Goal: Information Seeking & Learning: Learn about a topic

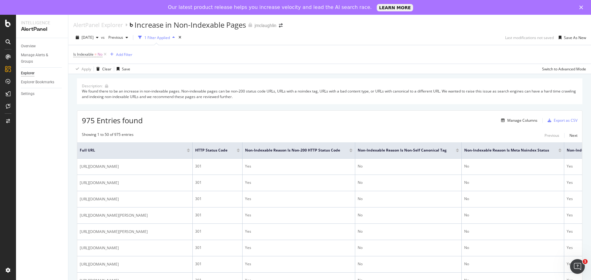
click at [240, 152] on div at bounding box center [238, 152] width 3 height 2
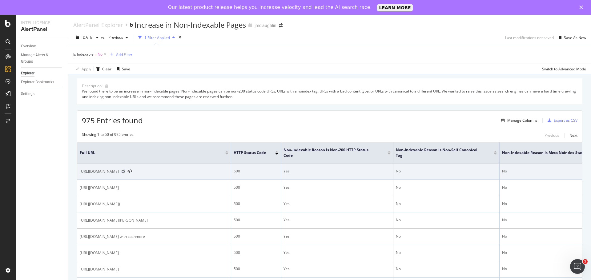
click at [125, 172] on icon at bounding box center [123, 172] width 4 height 4
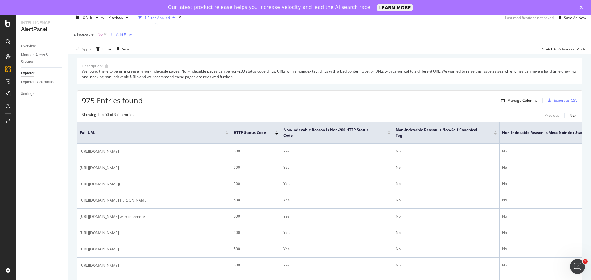
scroll to position [31, 0]
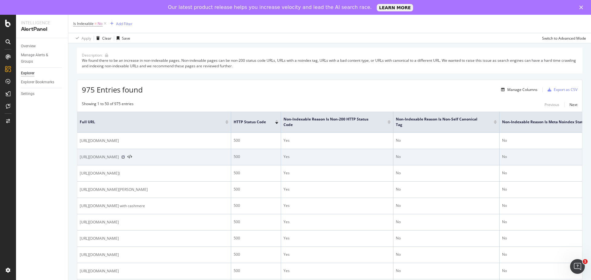
click at [125, 158] on icon at bounding box center [123, 157] width 4 height 4
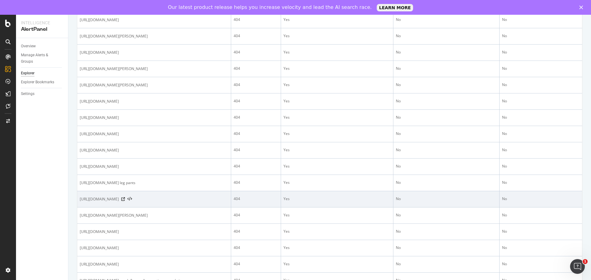
scroll to position [275, 0]
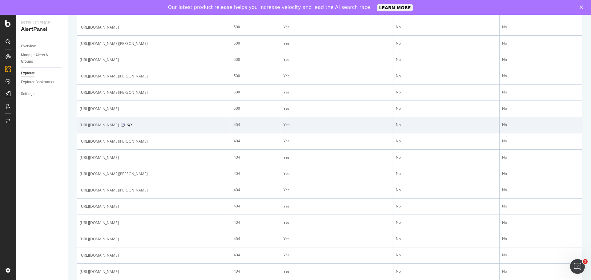
click at [125, 127] on icon at bounding box center [123, 125] width 4 height 4
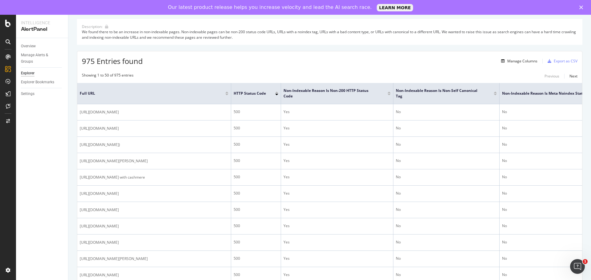
scroll to position [0, 0]
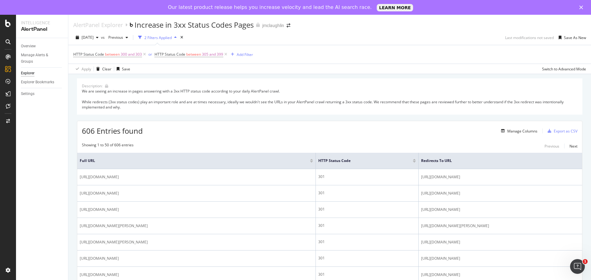
click at [413, 162] on div at bounding box center [414, 162] width 3 height 2
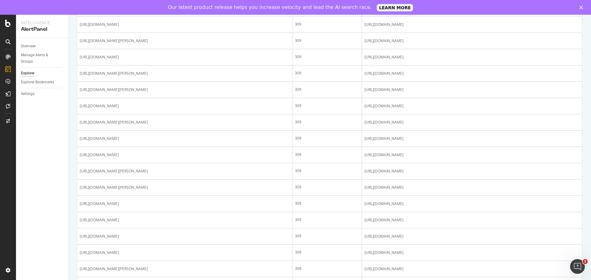
scroll to position [725, 0]
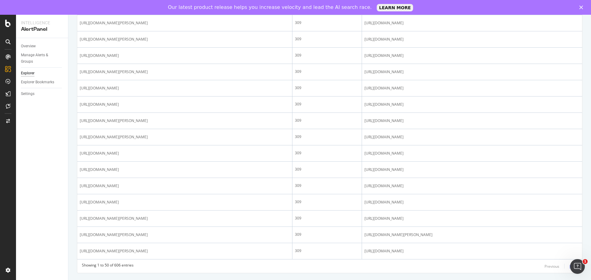
click at [569, 270] on div "Next" at bounding box center [573, 266] width 8 height 7
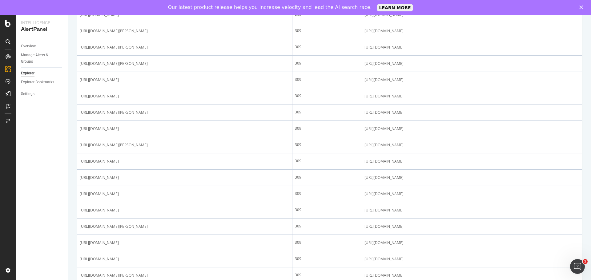
scroll to position [731, 0]
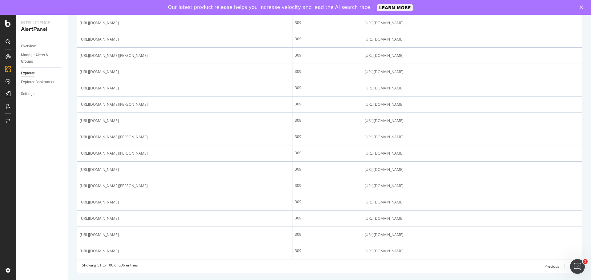
click at [569, 270] on div "Next" at bounding box center [573, 266] width 8 height 7
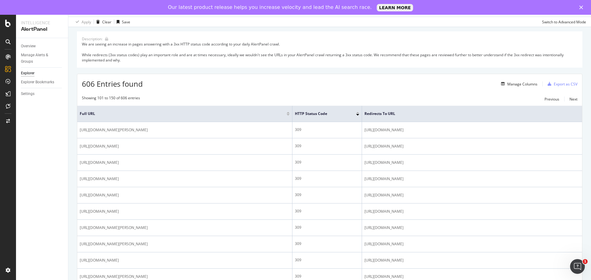
scroll to position [17, 0]
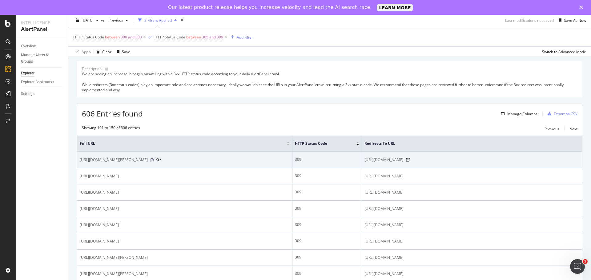
click at [154, 159] on icon at bounding box center [152, 160] width 4 height 4
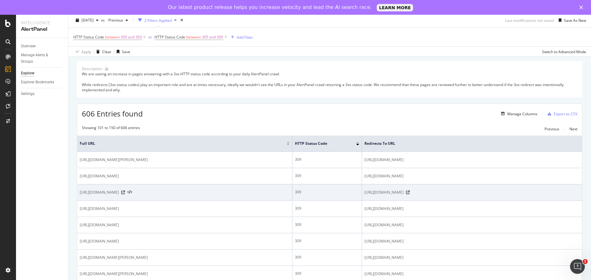
click at [132, 192] on div at bounding box center [126, 192] width 11 height 4
click at [125, 192] on icon at bounding box center [123, 193] width 4 height 4
